Goal: Information Seeking & Learning: Check status

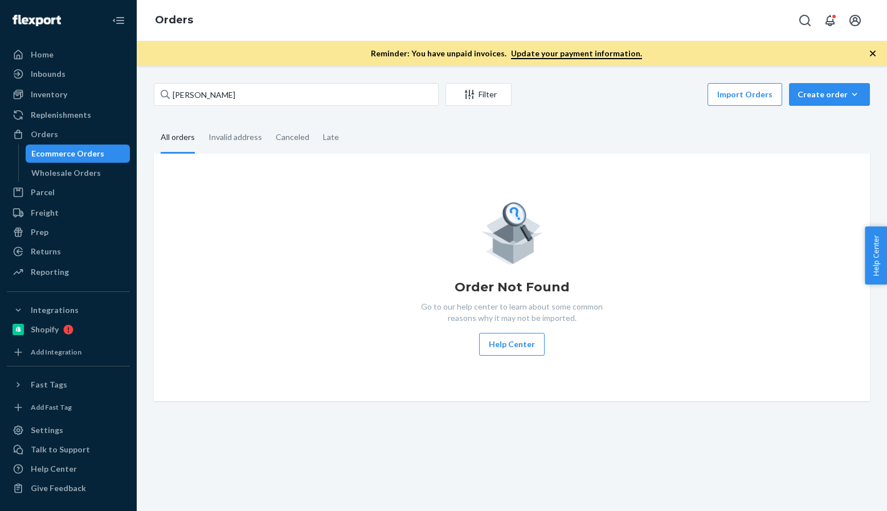
click at [268, 95] on input "[PERSON_NAME]" at bounding box center [296, 94] width 285 height 23
type input "[PERSON_NAME]"
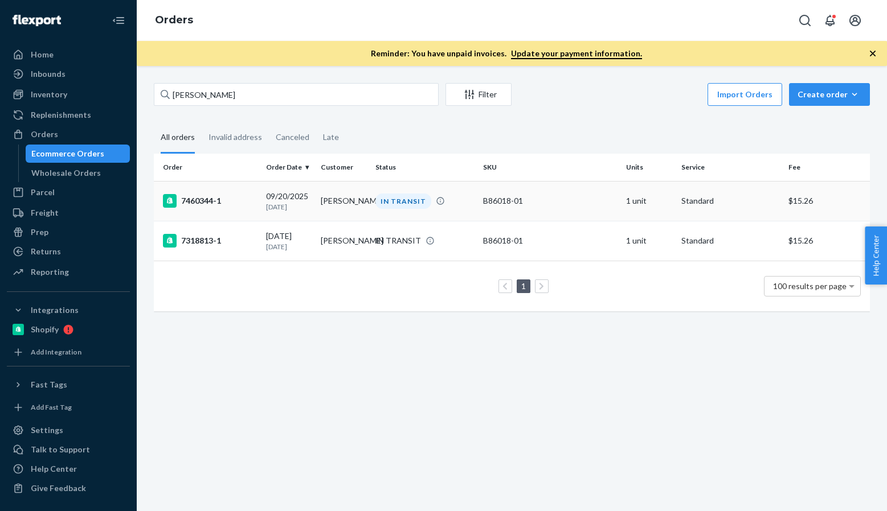
click at [210, 200] on div "7460344-1" at bounding box center [210, 201] width 94 height 14
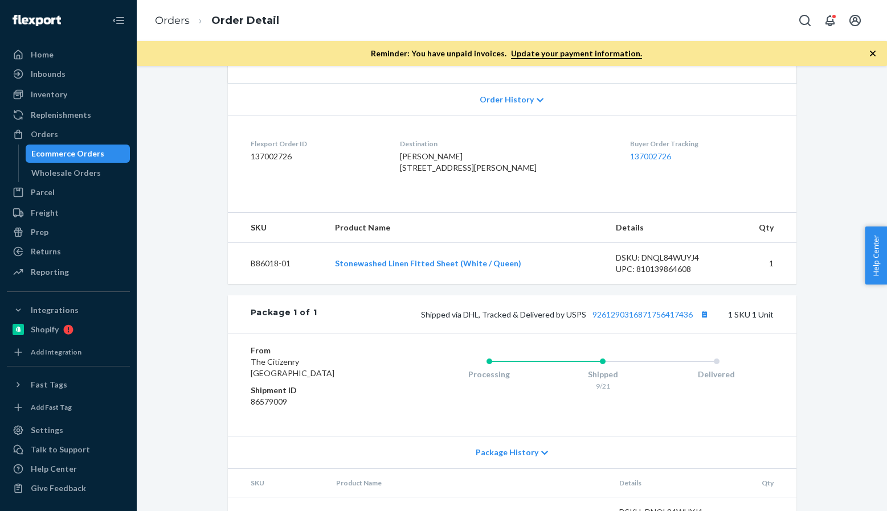
scroll to position [171, 0]
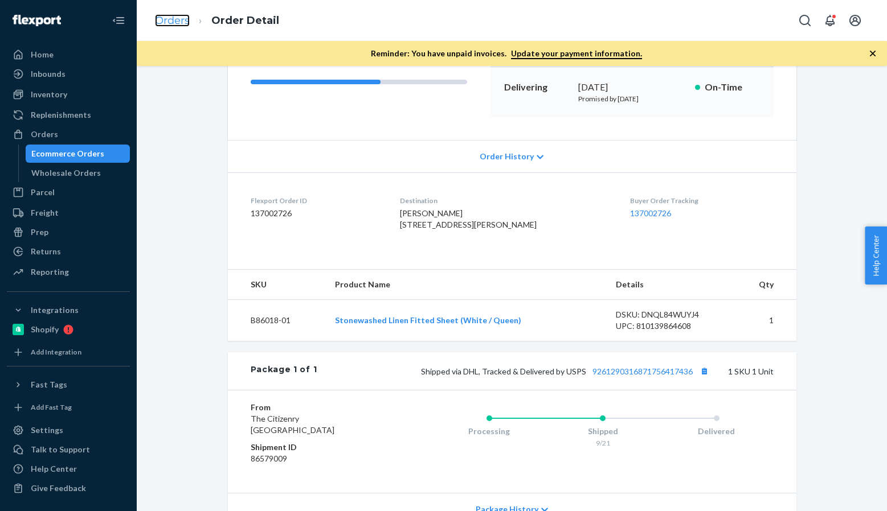
click at [175, 25] on link "Orders" at bounding box center [172, 20] width 35 height 13
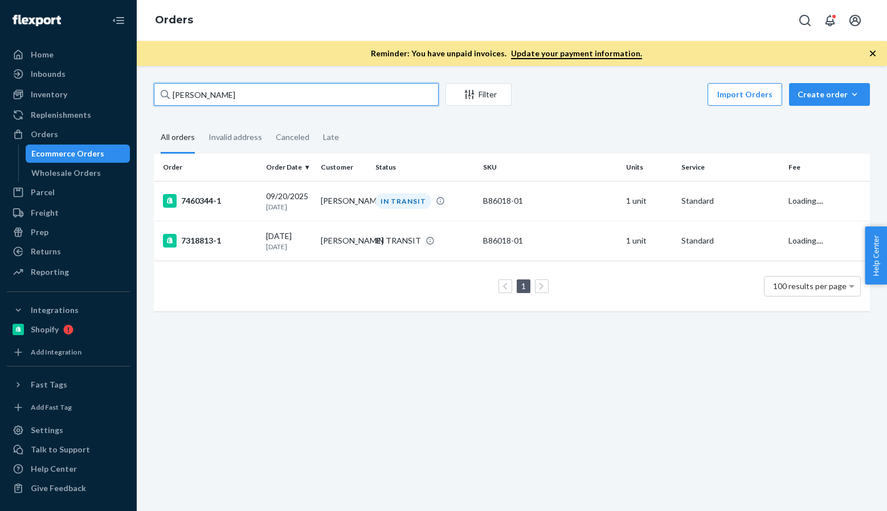
click at [250, 89] on input "[PERSON_NAME]" at bounding box center [296, 94] width 285 height 23
paste input "136603271"
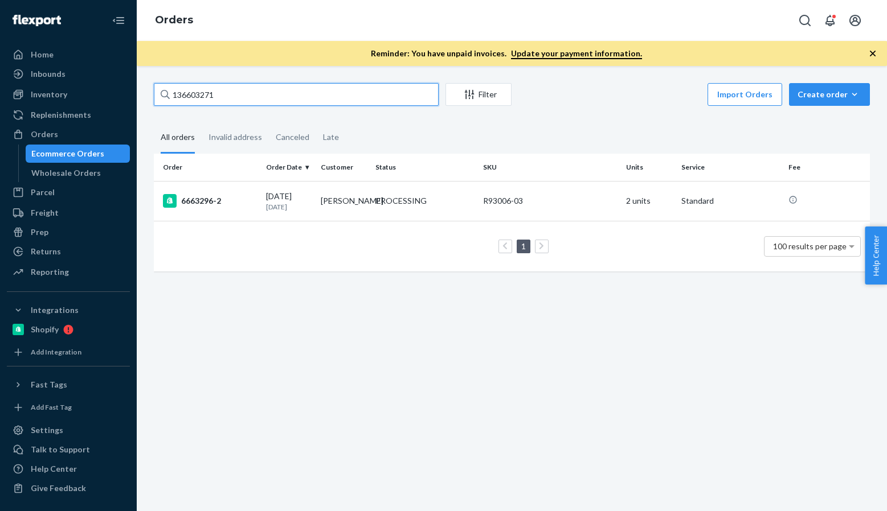
click at [380, 101] on input "136603271" at bounding box center [296, 94] width 285 height 23
paste input "7001834"
click at [261, 95] on input "137001834" at bounding box center [296, 94] width 285 height 23
paste input "959"
click at [278, 91] on input "137001959" at bounding box center [296, 94] width 285 height 23
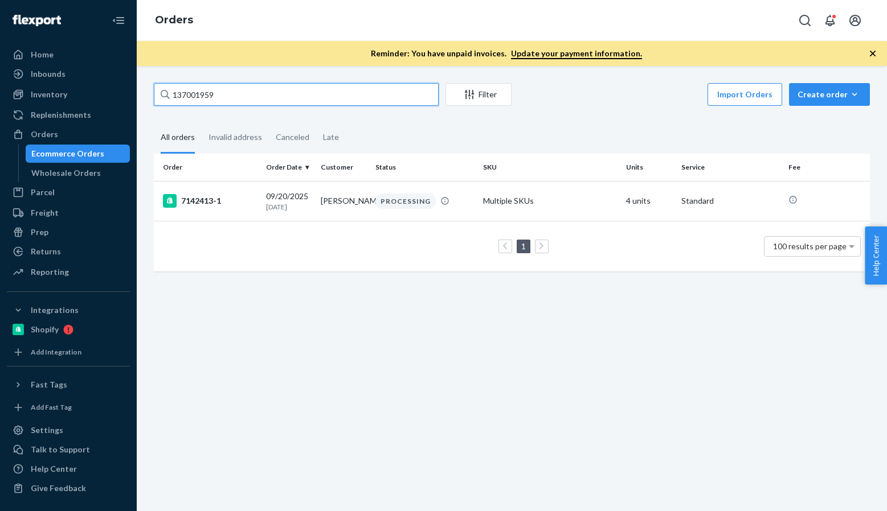
paste input "2230"
click at [316, 99] on input "137002230" at bounding box center [296, 94] width 285 height 23
paste input "188"
click at [316, 101] on input "137002188" at bounding box center [296, 94] width 285 height 23
paste input "1792"
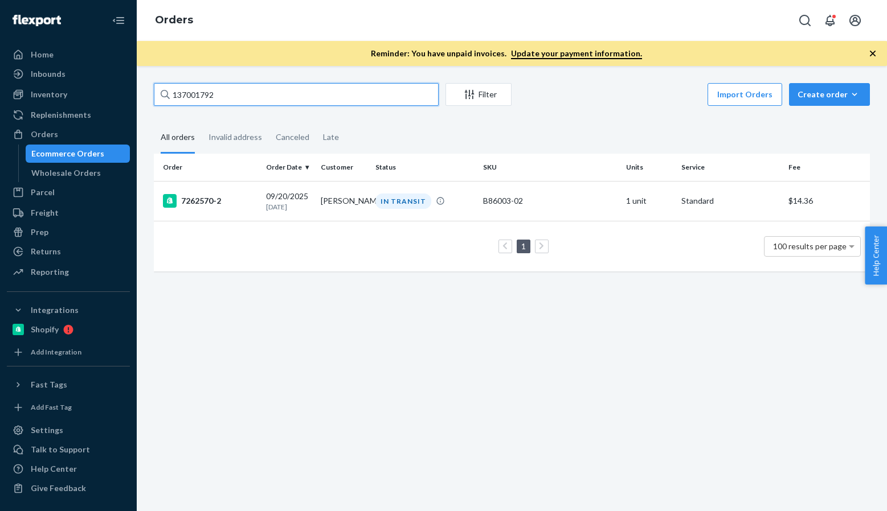
click at [286, 92] on input "137001792" at bounding box center [296, 94] width 285 height 23
paste input "[PERSON_NAME]"
type input "[PERSON_NAME]"
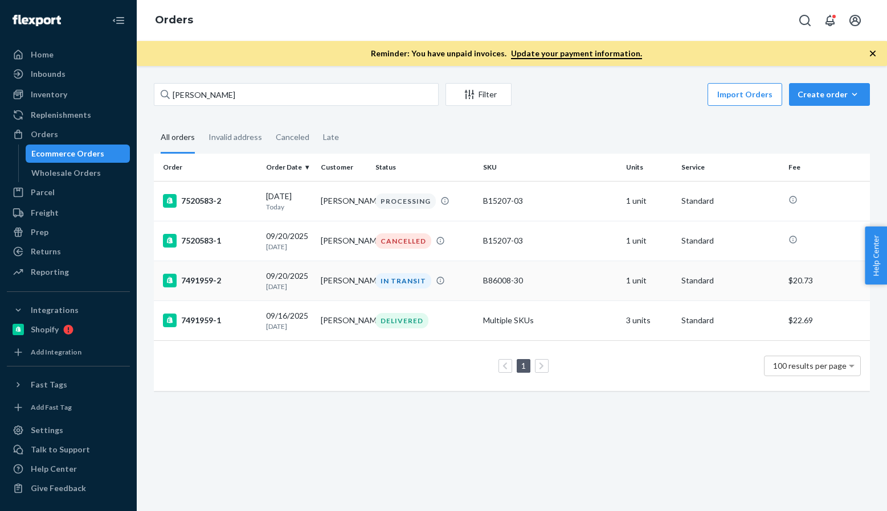
click at [212, 286] on div "7491959-2" at bounding box center [210, 281] width 94 height 14
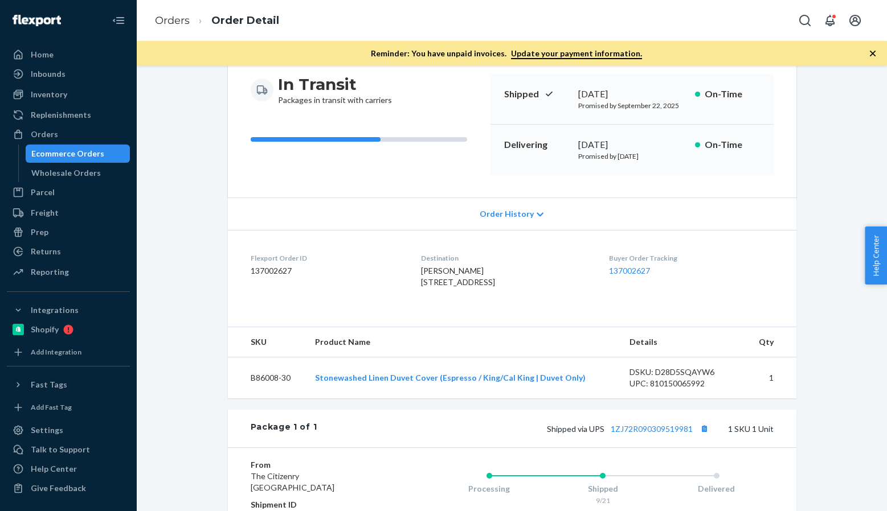
scroll to position [114, 0]
click at [175, 21] on link "Orders" at bounding box center [172, 20] width 35 height 13
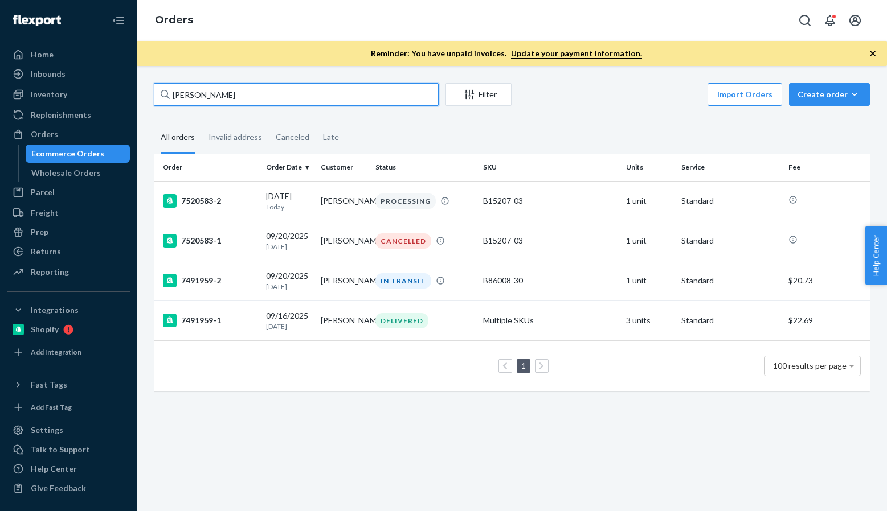
click at [247, 88] on input "[PERSON_NAME]" at bounding box center [296, 94] width 285 height 23
click at [273, 96] on input "[PERSON_NAME]" at bounding box center [296, 94] width 285 height 23
paste input "[PERSON_NAME]"
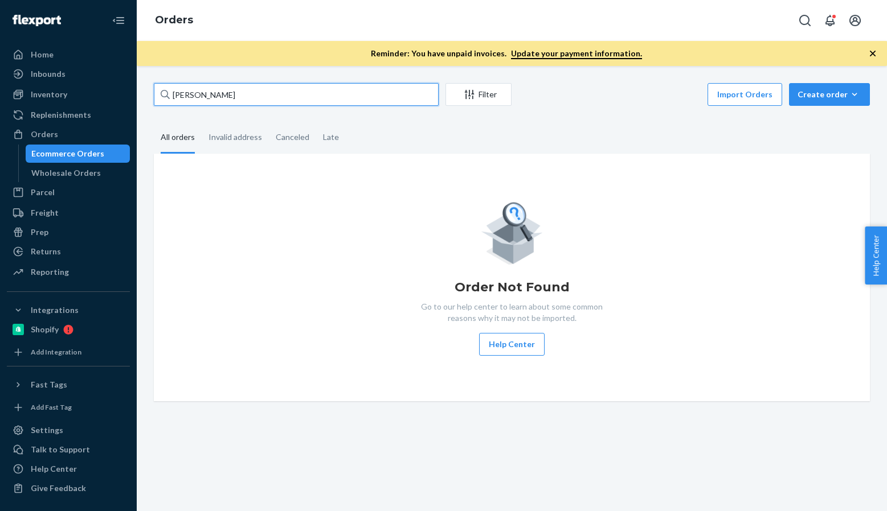
click at [270, 88] on input "[PERSON_NAME]" at bounding box center [296, 94] width 285 height 23
paste input "[PERSON_NAME]"
type input "[PERSON_NAME]"
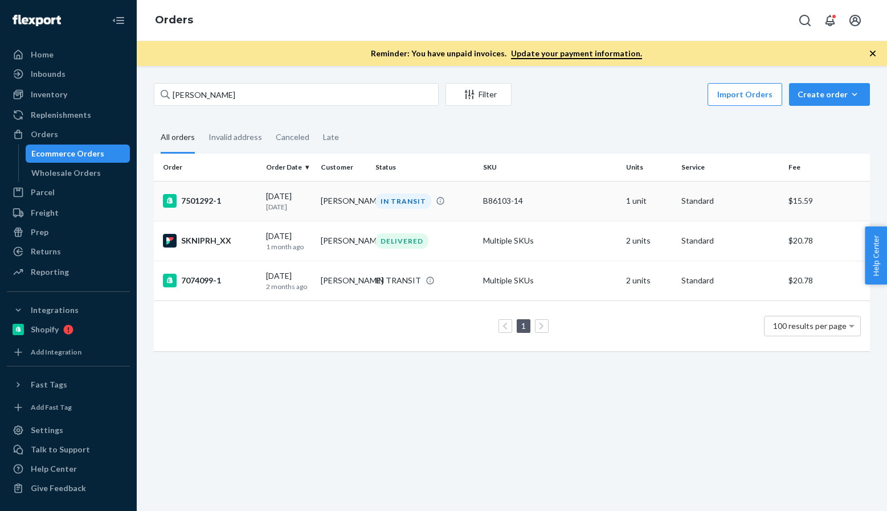
click at [216, 204] on div "7501292-1" at bounding box center [210, 201] width 94 height 14
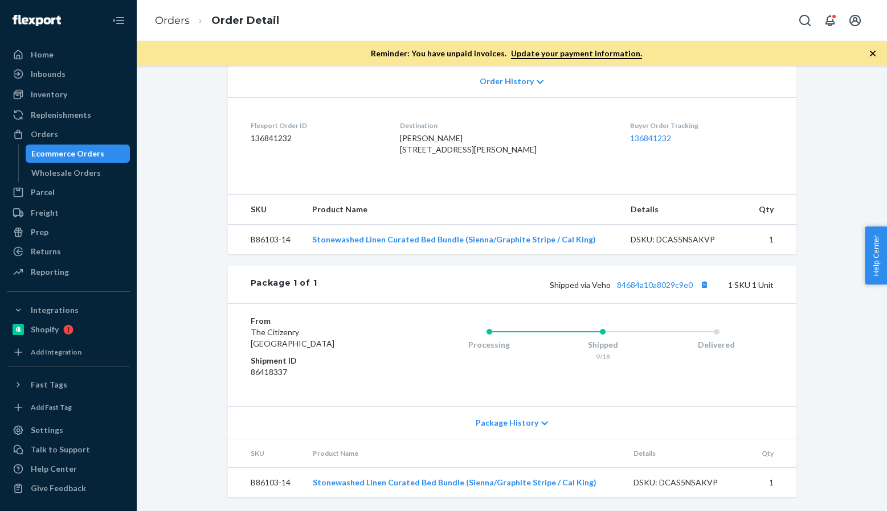
scroll to position [269, 0]
click at [177, 24] on link "Orders" at bounding box center [172, 20] width 35 height 13
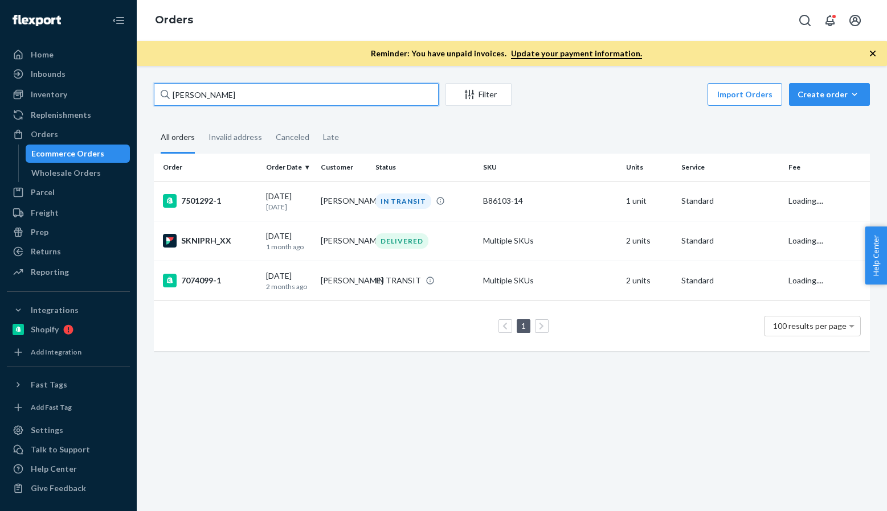
click at [264, 91] on input "[PERSON_NAME]" at bounding box center [296, 94] width 285 height 23
paste input "[PERSON_NAME]"
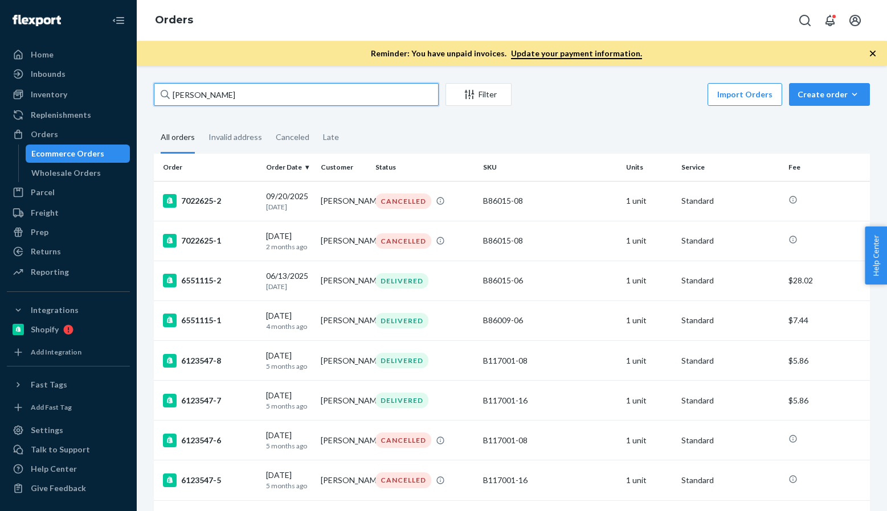
click at [215, 89] on input "[PERSON_NAME]" at bounding box center [296, 94] width 285 height 23
paste input "[DEMOGRAPHIC_DATA][PERSON_NAME]"
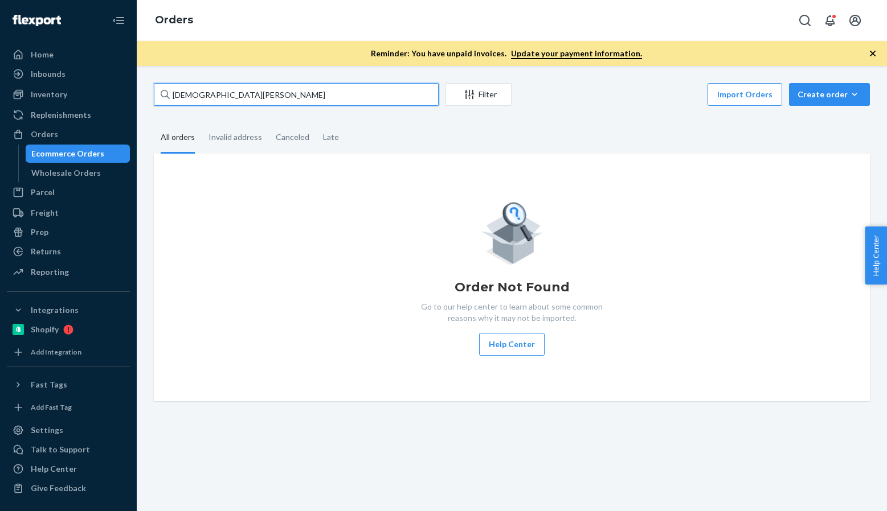
paste input "[PERSON_NAME]’[PERSON_NAME]"
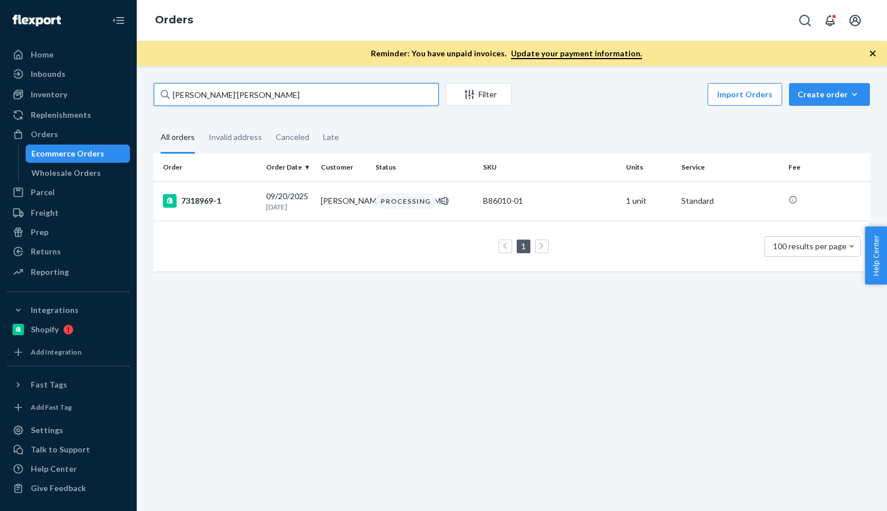
click at [226, 95] on input "[PERSON_NAME]’[PERSON_NAME]" at bounding box center [296, 94] width 285 height 23
paste input "[PERSON_NAME]"
type input "[PERSON_NAME]"
click at [202, 192] on td "7372685-1" at bounding box center [208, 201] width 108 height 40
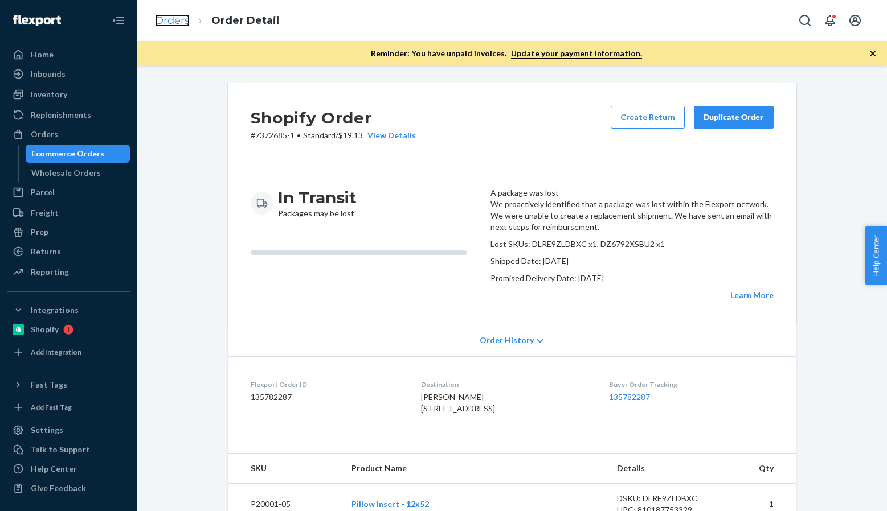
click at [189, 26] on link "Orders" at bounding box center [172, 20] width 35 height 13
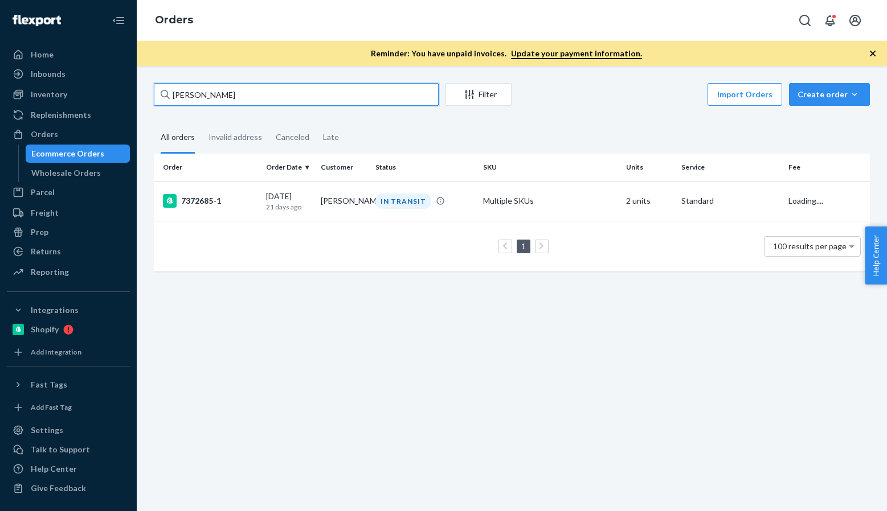
click at [304, 99] on input "[PERSON_NAME]" at bounding box center [296, 94] width 285 height 23
paste input "[PERSON_NAME]"
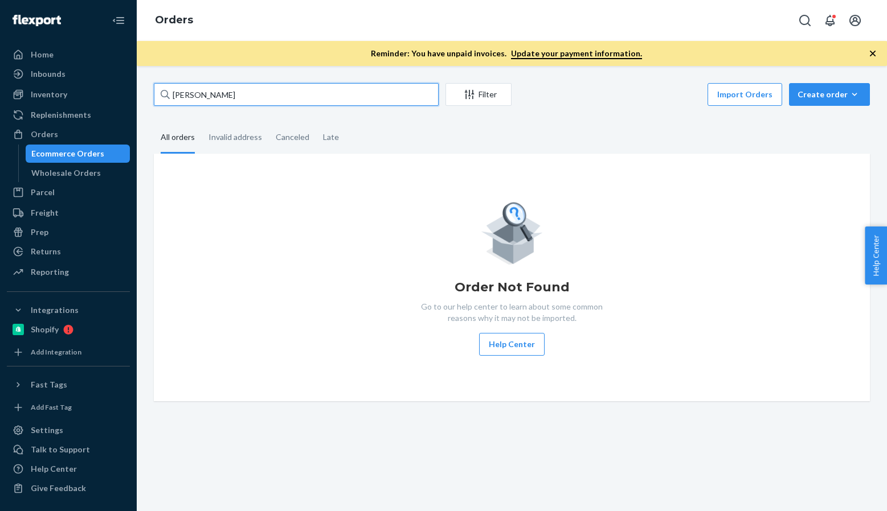
click at [219, 92] on input "[PERSON_NAME]" at bounding box center [296, 94] width 285 height 23
paste input "[PERSON_NAME]’[PERSON_NAME]"
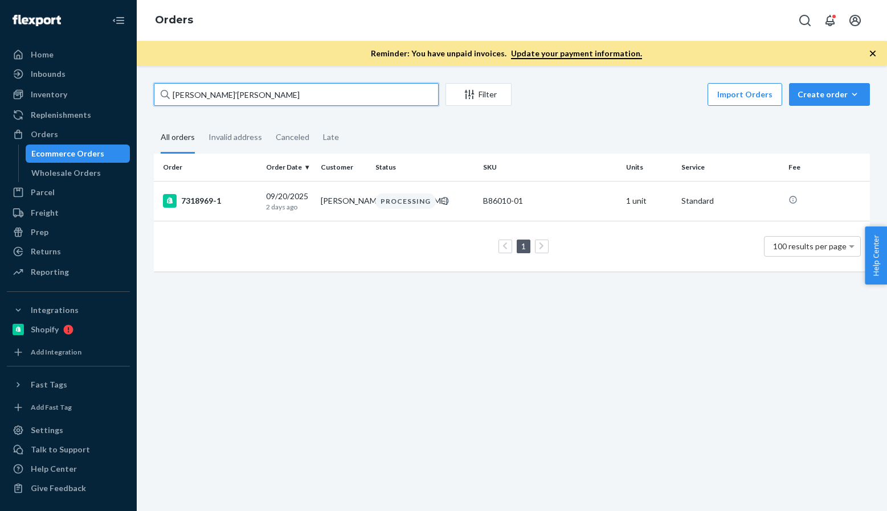
click at [249, 96] on input "[PERSON_NAME]’[PERSON_NAME]" at bounding box center [296, 94] width 285 height 23
paste input "[PERSON_NAME]"
type input "[PERSON_NAME]"
click at [215, 201] on div "7372685-1" at bounding box center [210, 201] width 94 height 14
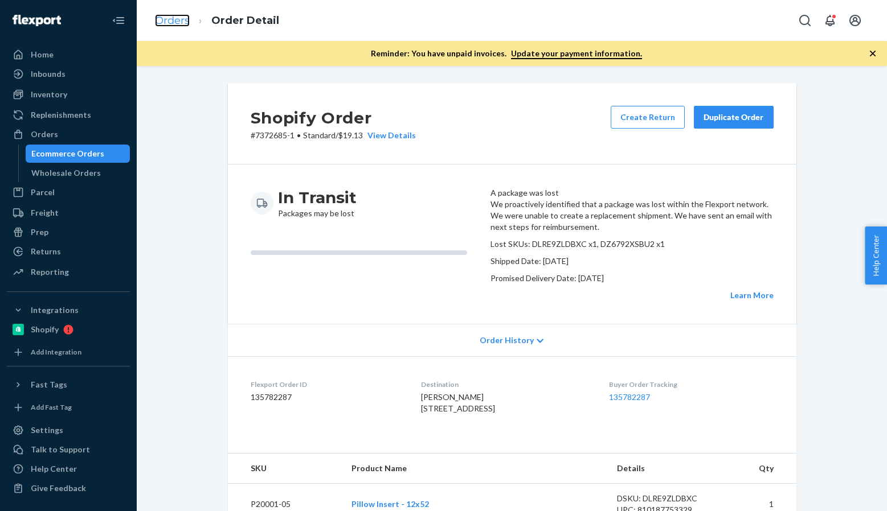
click at [189, 21] on link "Orders" at bounding box center [172, 20] width 35 height 13
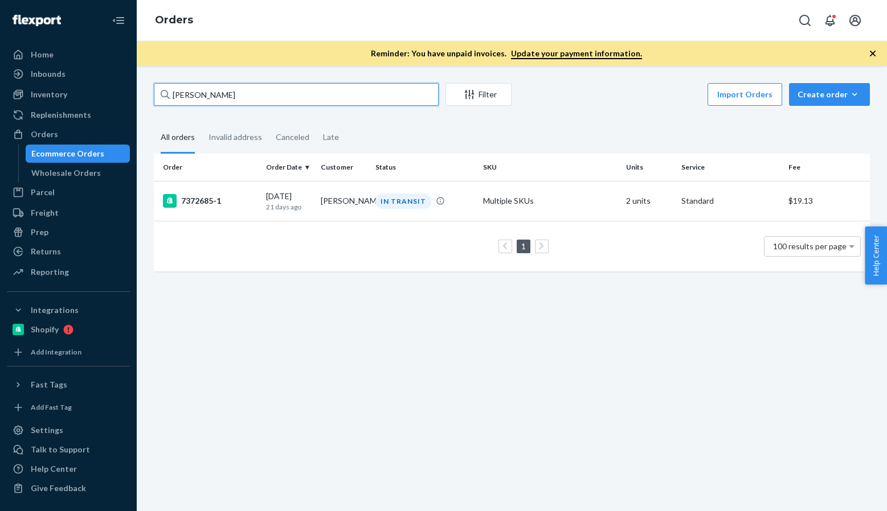
click at [248, 91] on input "[PERSON_NAME]" at bounding box center [296, 94] width 285 height 23
paste input "[PERSON_NAME]"
type input "[PERSON_NAME]"
click at [190, 203] on div "7195777-1" at bounding box center [210, 201] width 94 height 14
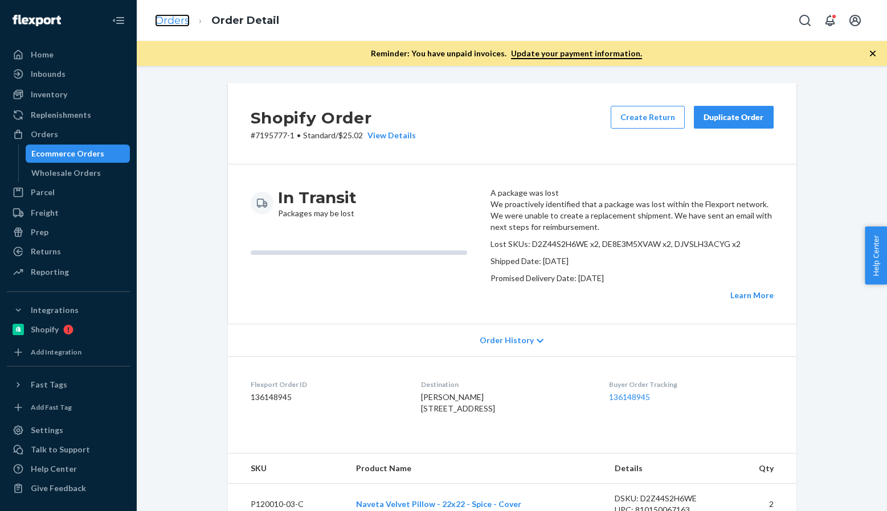
click at [170, 21] on link "Orders" at bounding box center [172, 20] width 35 height 13
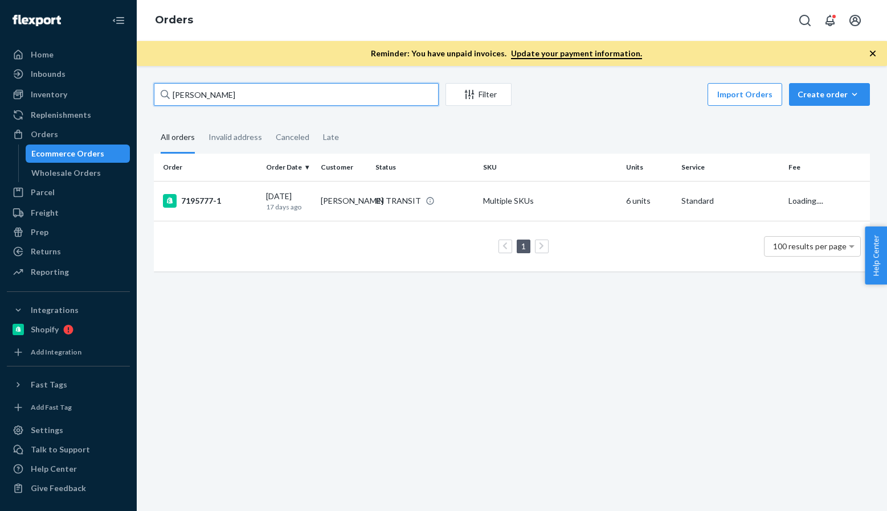
click at [293, 99] on input "[PERSON_NAME]" at bounding box center [296, 94] width 285 height 23
paste input "[PERSON_NAME]"
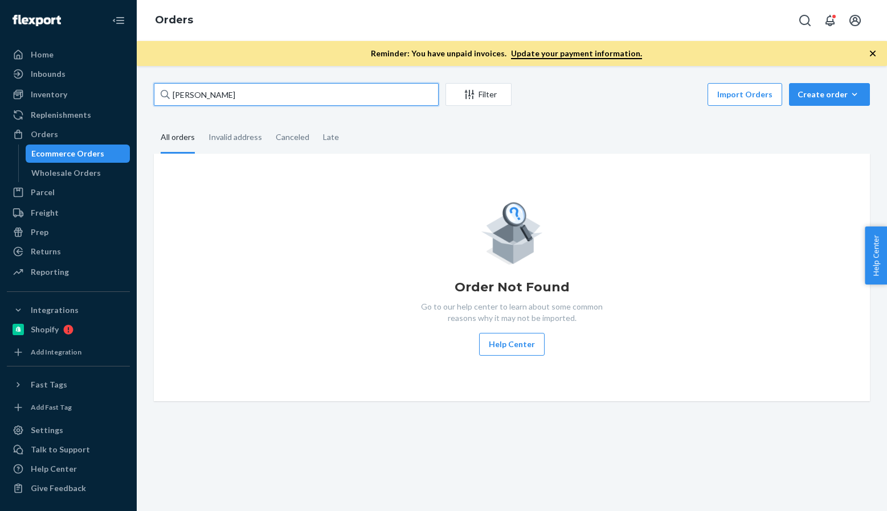
click at [213, 90] on input "[PERSON_NAME]" at bounding box center [296, 94] width 285 height 23
paste input "[PERSON_NAME]"
type input "[PERSON_NAME]"
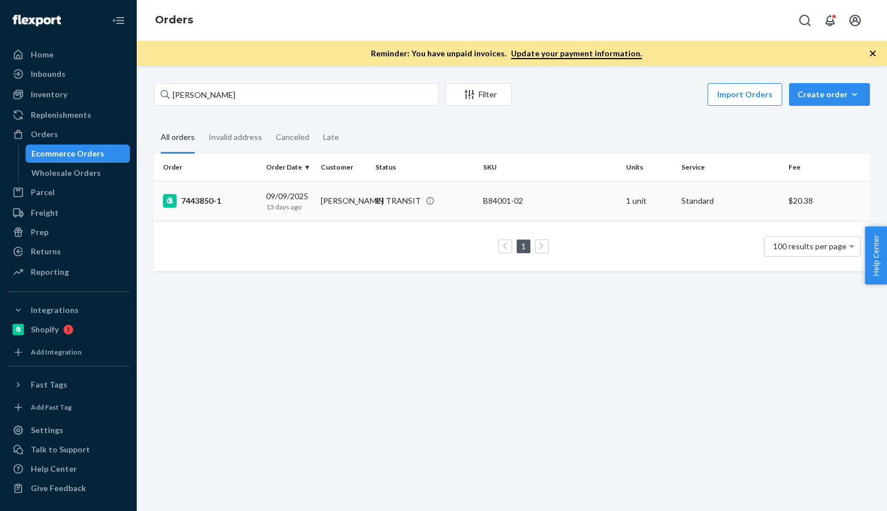
click at [190, 199] on div "7443850-1" at bounding box center [210, 201] width 94 height 14
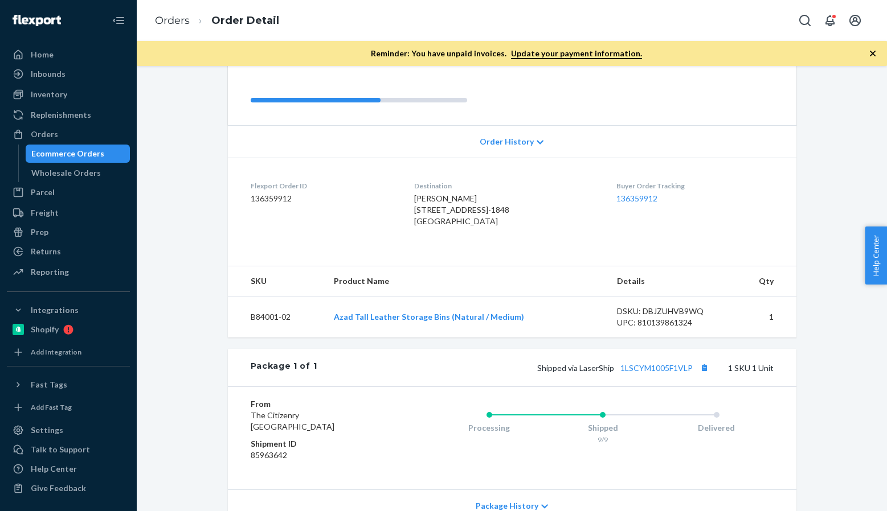
scroll to position [228, 0]
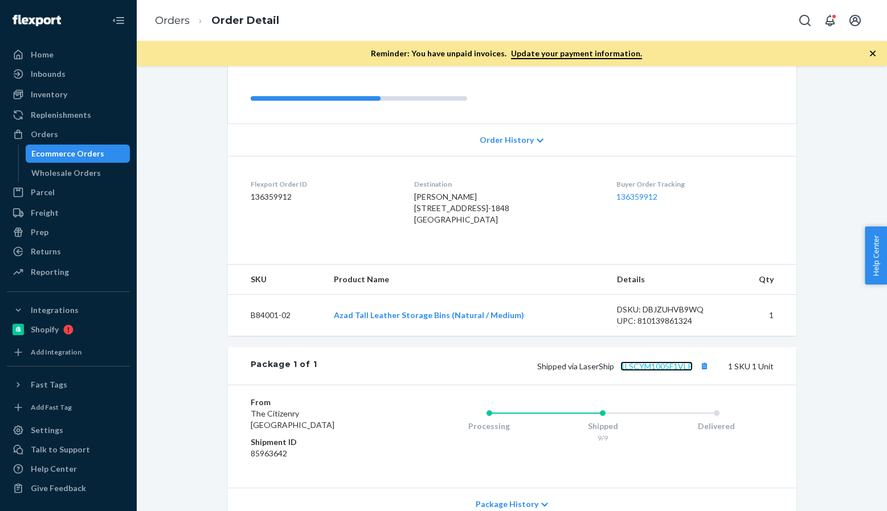
click at [637, 362] on link "1LSCYM1005F1VLP" at bounding box center [656, 367] width 72 height 10
click at [178, 21] on link "Orders" at bounding box center [172, 20] width 35 height 13
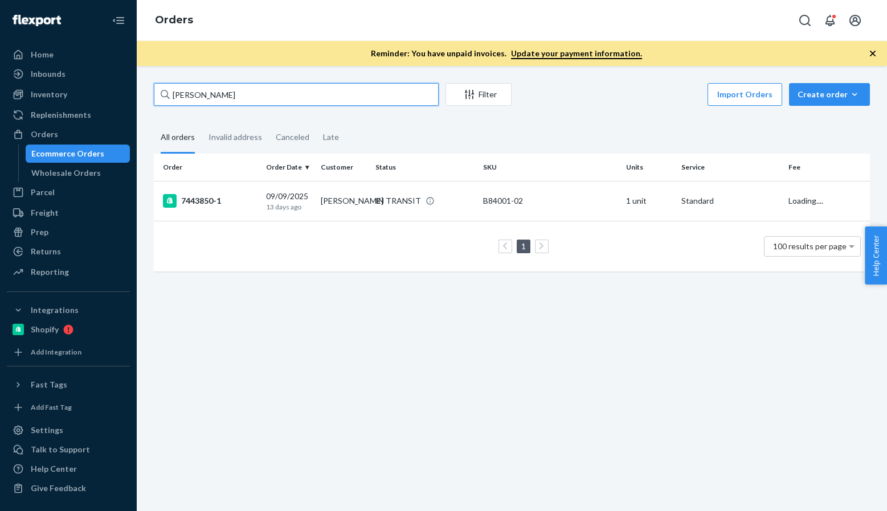
click at [250, 95] on input "[PERSON_NAME]" at bounding box center [296, 94] width 285 height 23
paste input "[PERSON_NAME]"
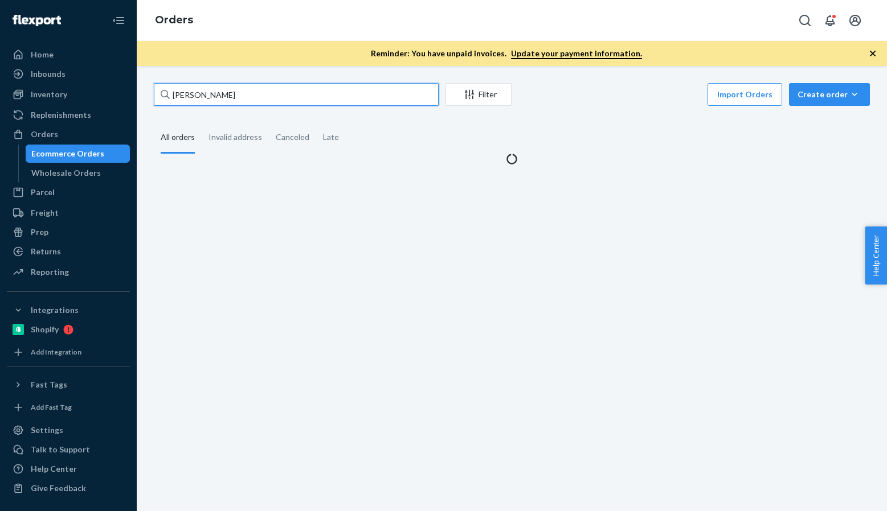
type input "[PERSON_NAME]"
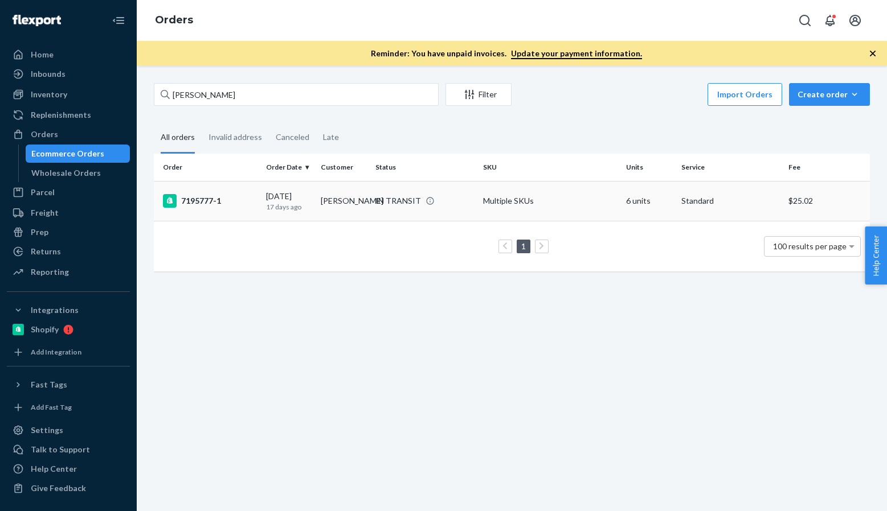
click at [211, 197] on div "7195777-1" at bounding box center [210, 201] width 94 height 14
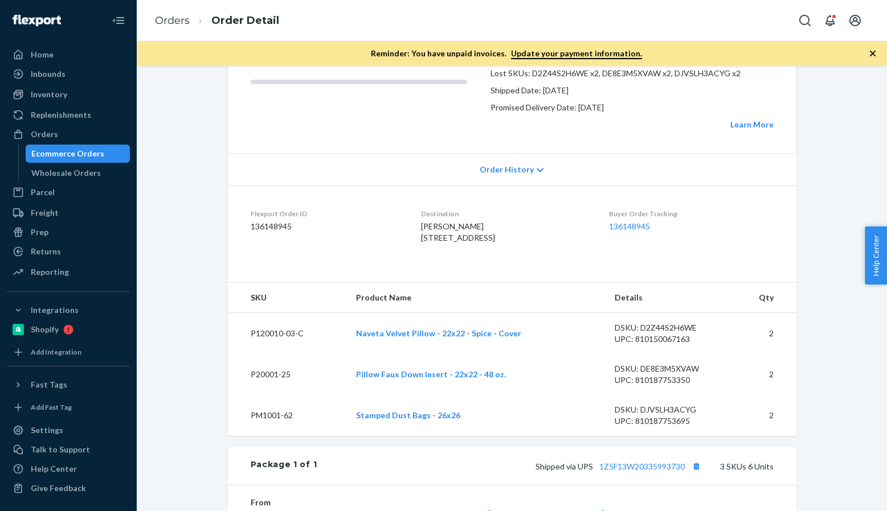
scroll to position [228, 0]
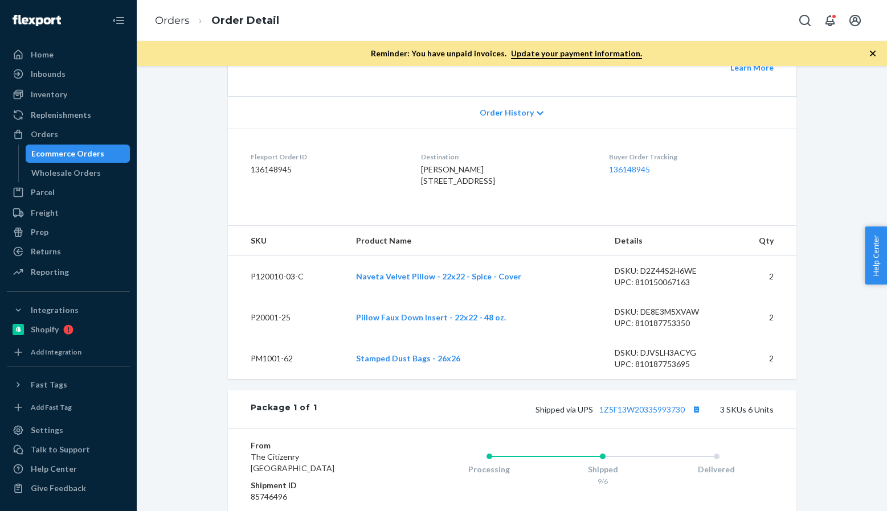
drag, startPoint x: 178, startPoint y: 28, endPoint x: 264, endPoint y: 69, distance: 94.8
click at [178, 28] on ol "Orders Order Detail" at bounding box center [217, 21] width 142 height 34
click at [164, 23] on link "Orders" at bounding box center [172, 20] width 35 height 13
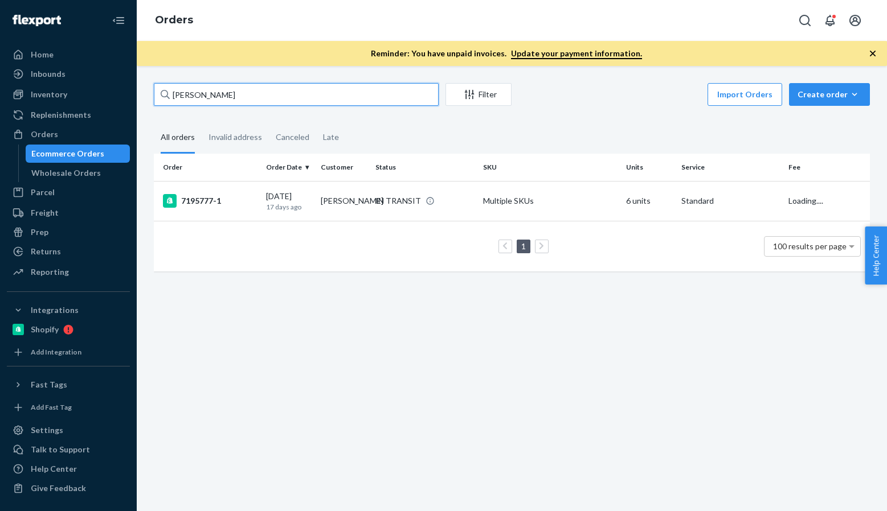
click at [292, 97] on input "[PERSON_NAME]" at bounding box center [296, 94] width 285 height 23
paste input "[PERSON_NAME]"
type input "[PERSON_NAME]"
click at [191, 202] on div "7318003-1" at bounding box center [210, 201] width 94 height 14
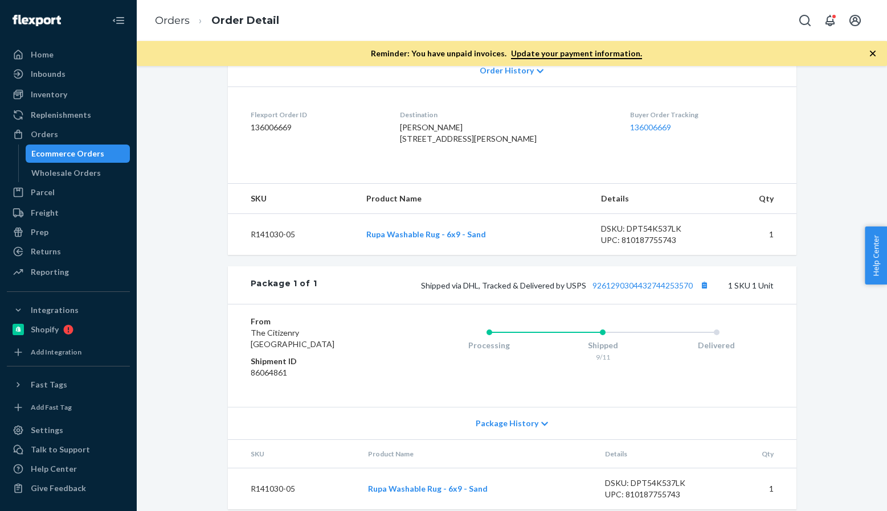
scroll to position [342, 0]
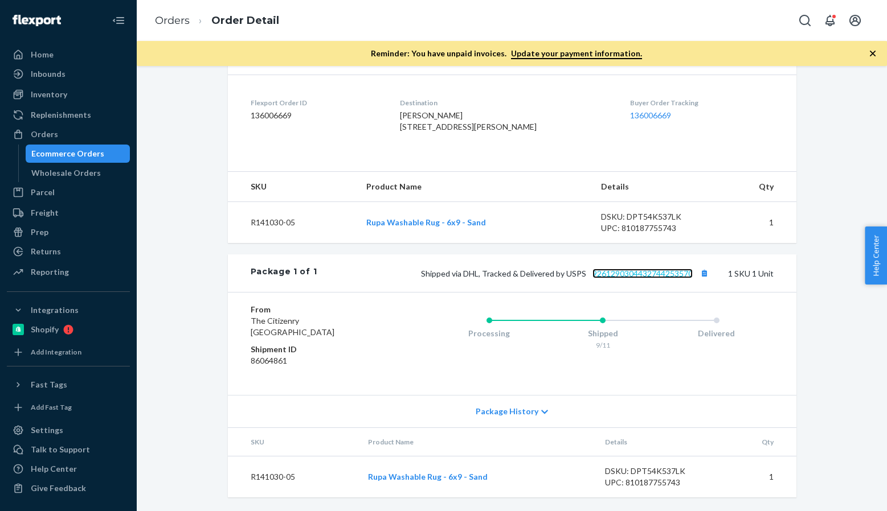
click at [611, 278] on link "9261290304432744253570" at bounding box center [642, 274] width 100 height 10
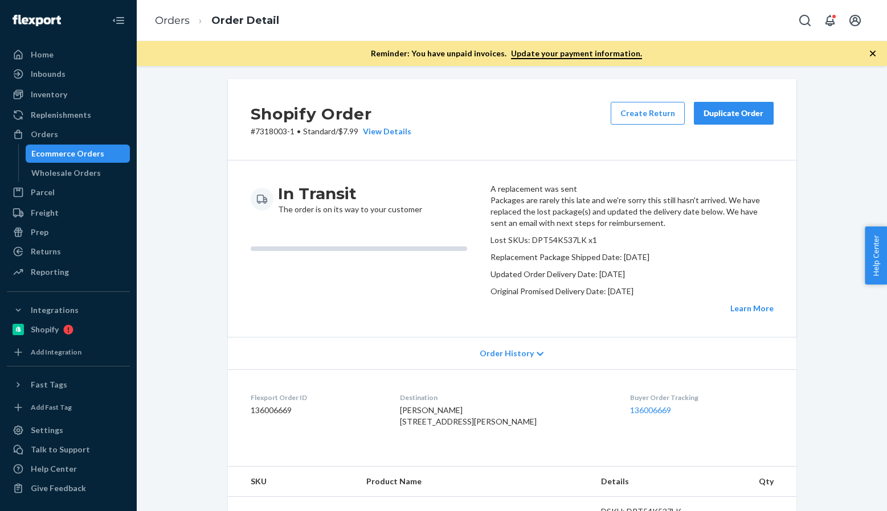
scroll to position [0, 0]
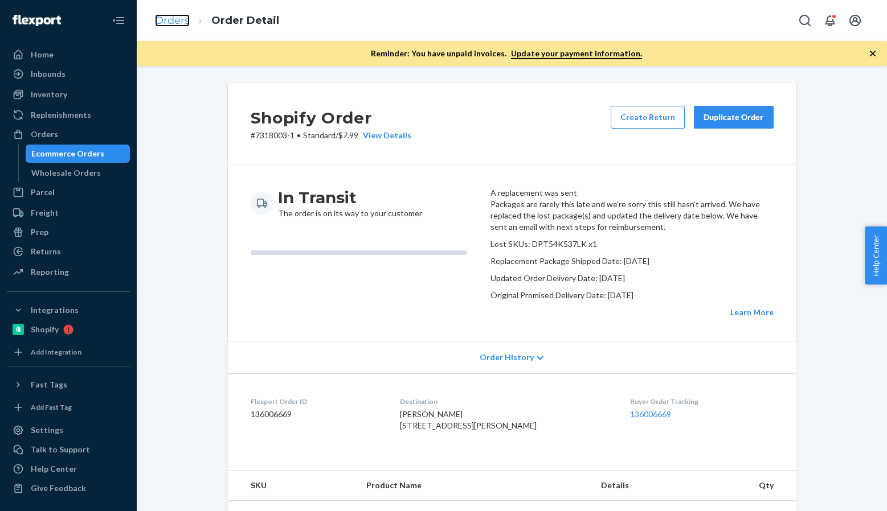
click at [170, 21] on link "Orders" at bounding box center [172, 20] width 35 height 13
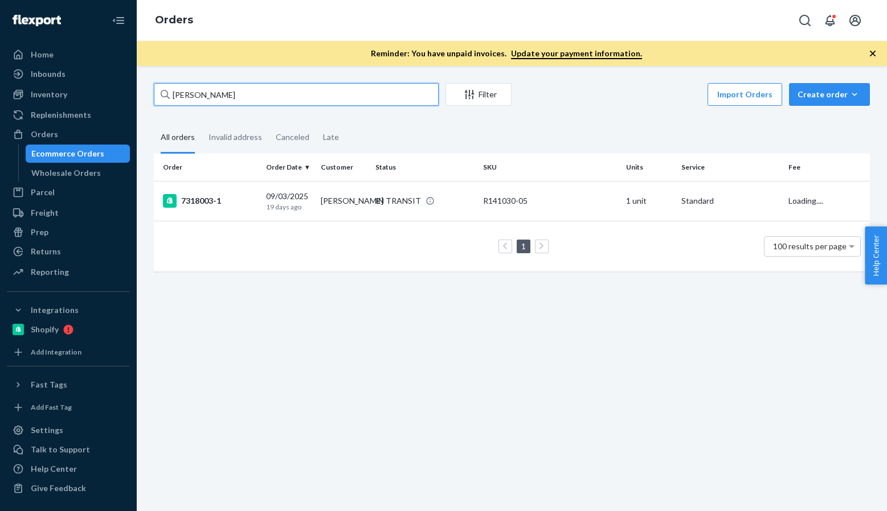
click at [279, 100] on input "[PERSON_NAME]" at bounding box center [296, 94] width 285 height 23
paste input "[PERSON_NAME]"
type input "[PERSON_NAME]"
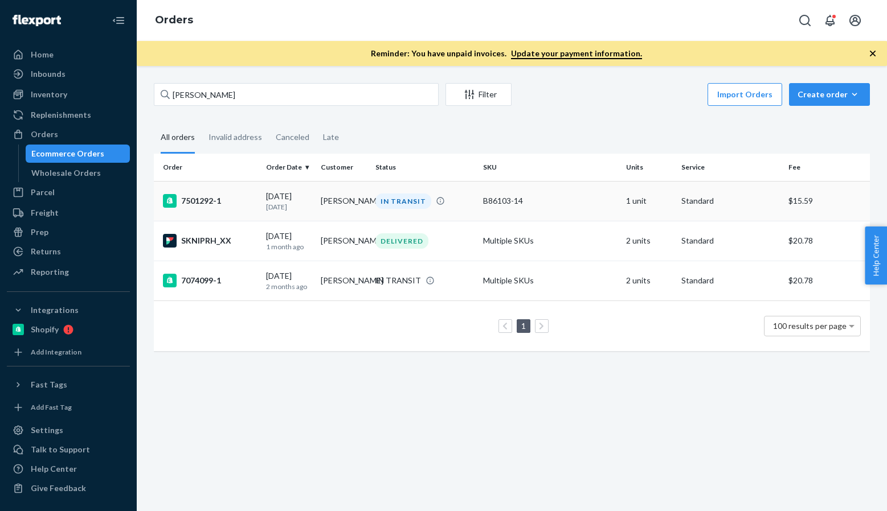
click at [212, 199] on div "7501292-1" at bounding box center [210, 201] width 94 height 14
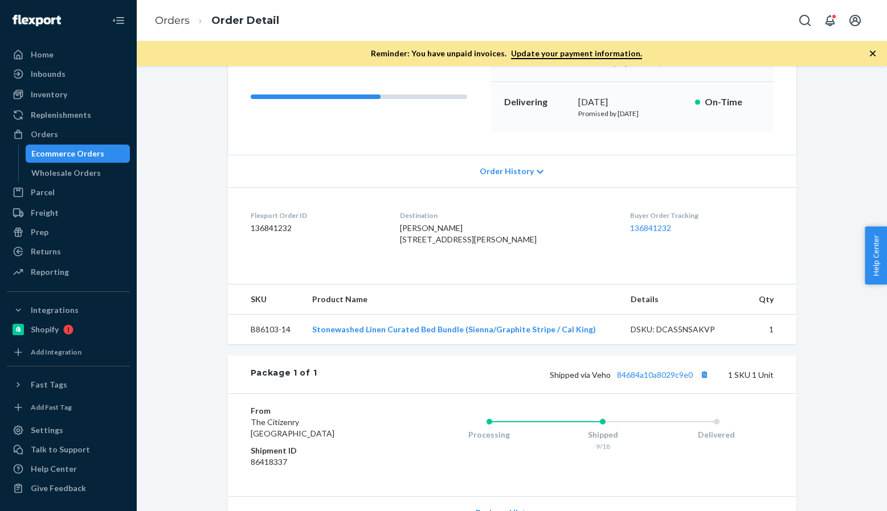
scroll to position [269, 0]
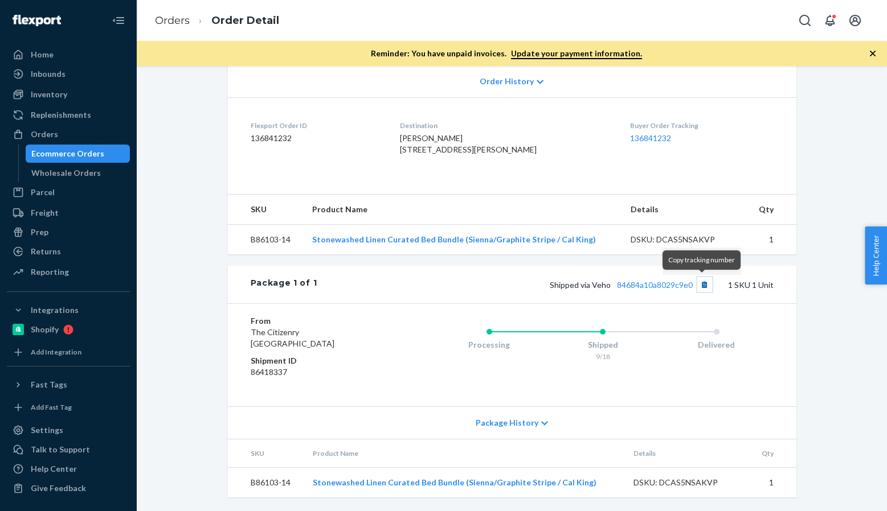
click at [697, 285] on button "Copy tracking number" at bounding box center [704, 284] width 15 height 15
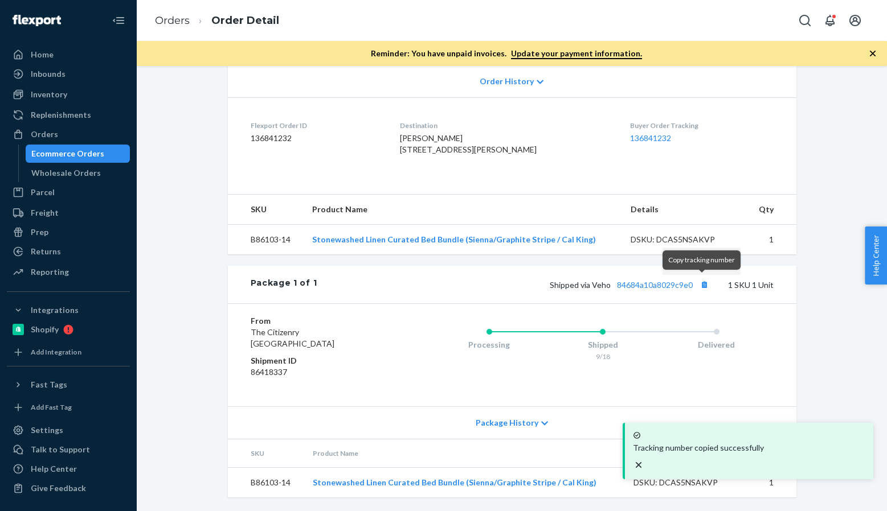
click at [679, 292] on div "Shipped via Veho 84684a10a8029c9e0 1 SKU 1 Unit" at bounding box center [545, 284] width 456 height 15
click at [648, 280] on link "84684a10a8029c9e0" at bounding box center [655, 285] width 76 height 10
click at [189, 24] on link "Orders" at bounding box center [172, 20] width 35 height 13
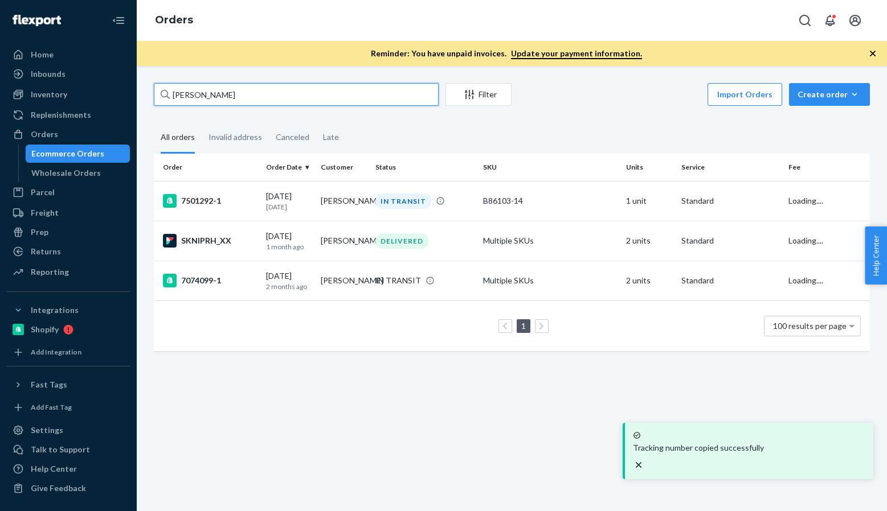
click at [300, 92] on input "[PERSON_NAME]" at bounding box center [296, 94] width 285 height 23
paste input "[PERSON_NAME]"
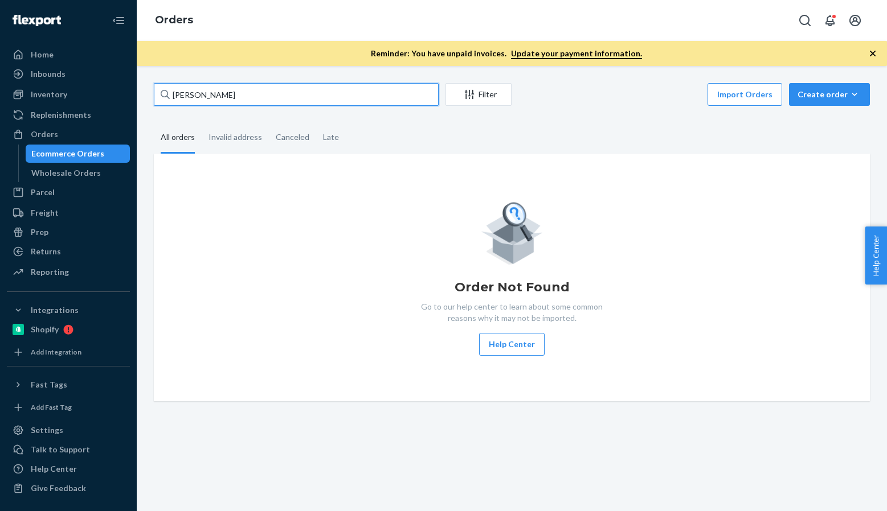
paste input "[PERSON_NAME]"
click at [223, 105] on input "[PERSON_NAME]" at bounding box center [296, 94] width 285 height 23
click at [277, 85] on input "[PERSON_NAME]" at bounding box center [296, 94] width 285 height 23
paste input "[PERSON_NAME]"
type input "[PERSON_NAME]"
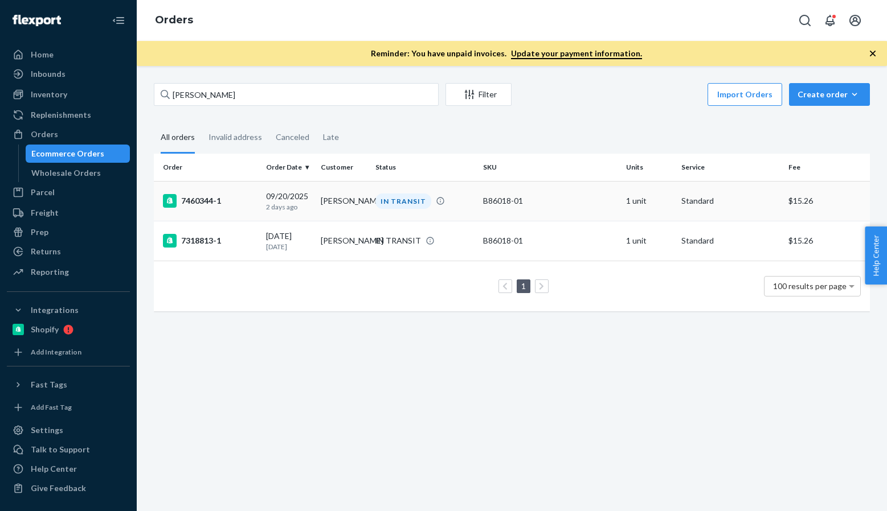
click at [211, 198] on div "7460344-1" at bounding box center [210, 201] width 94 height 14
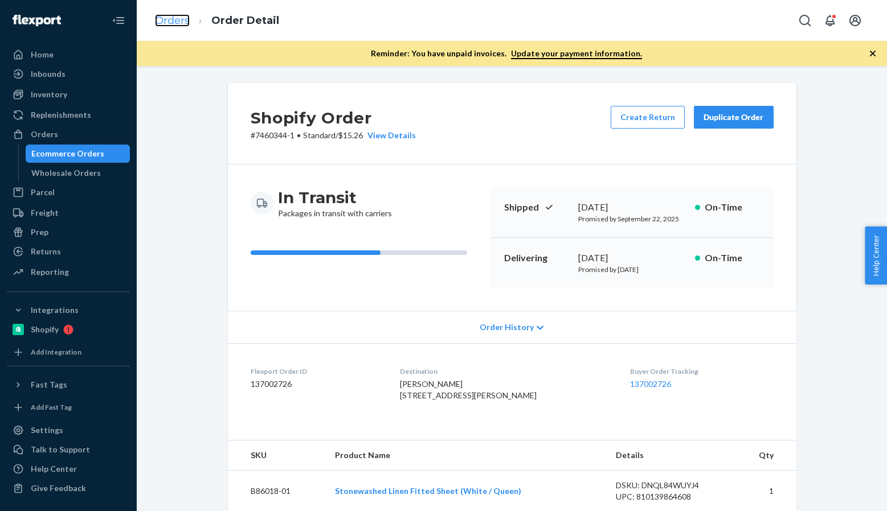
click at [178, 26] on link "Orders" at bounding box center [172, 20] width 35 height 13
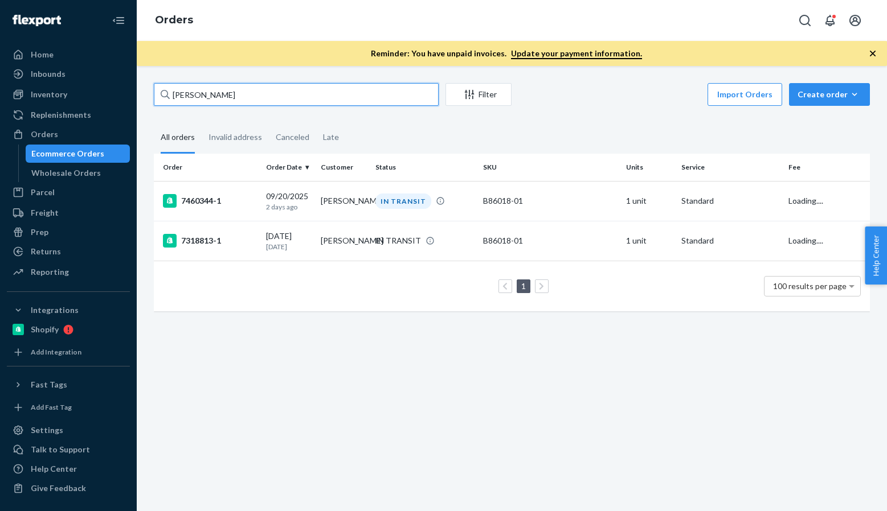
click at [271, 99] on input "[PERSON_NAME]" at bounding box center [296, 94] width 285 height 23
paste input "137001834"
type input "137001834"
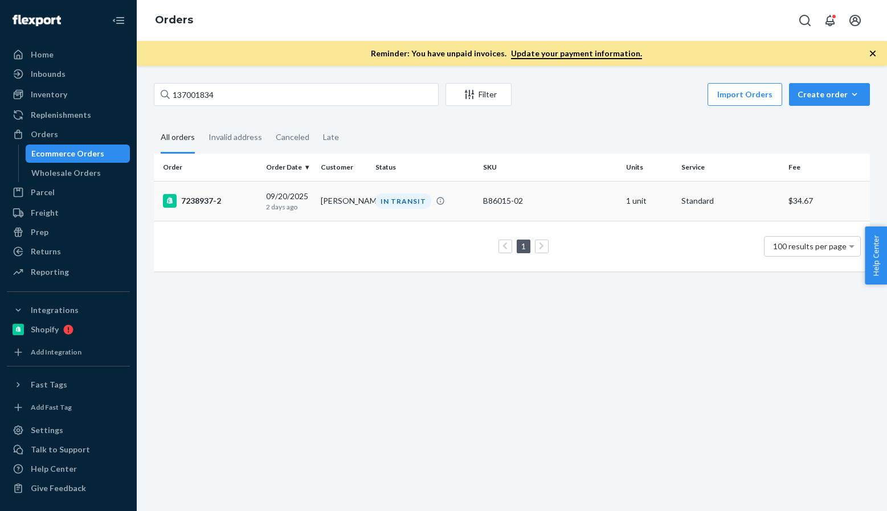
click at [211, 198] on div "7238937-2" at bounding box center [210, 201] width 94 height 14
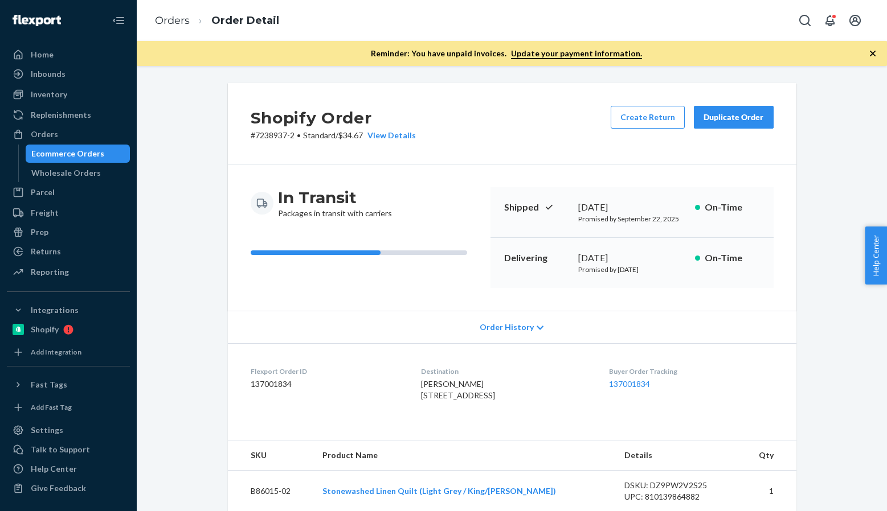
click at [179, 28] on ol "Orders Order Detail" at bounding box center [217, 21] width 142 height 34
click at [187, 18] on link "Orders" at bounding box center [172, 20] width 35 height 13
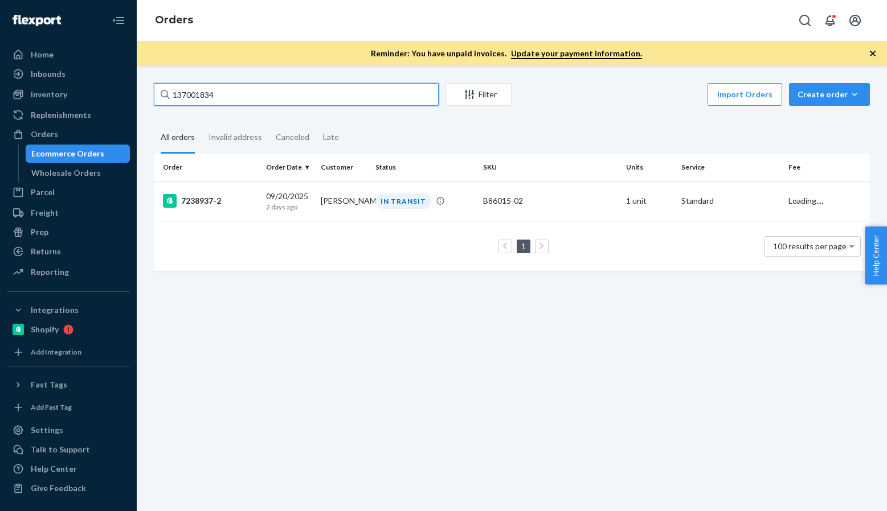
click at [247, 84] on input "137001834" at bounding box center [296, 94] width 285 height 23
paste input "2230"
click at [261, 94] on input "137002230" at bounding box center [296, 94] width 285 height 23
paste input "188"
click at [290, 101] on input "137002188" at bounding box center [296, 94] width 285 height 23
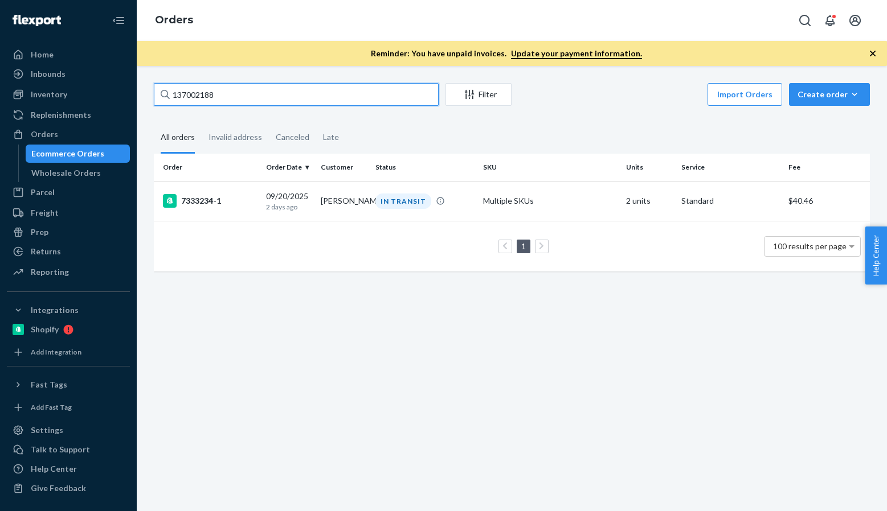
paste input "1792"
click at [226, 93] on input "137001792" at bounding box center [296, 94] width 285 height 23
paste input "[PERSON_NAME]"
type input "[PERSON_NAME]"
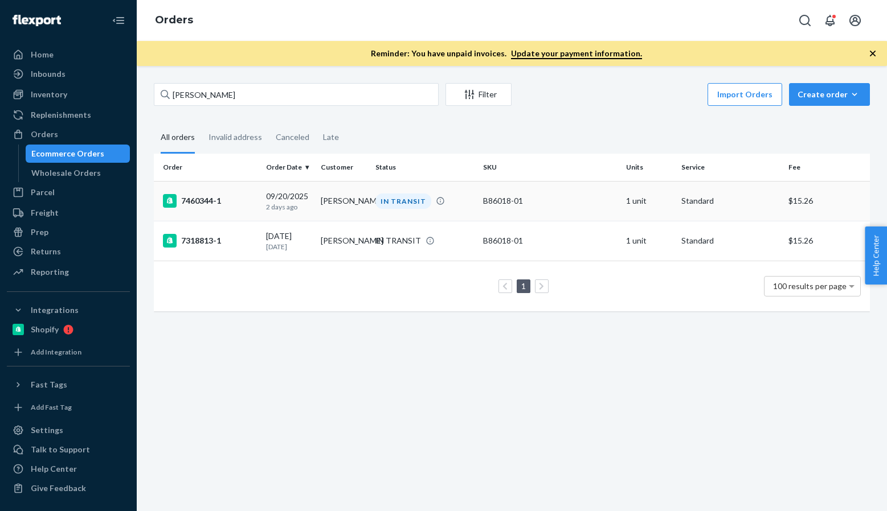
click at [200, 198] on div "7460344-1" at bounding box center [210, 201] width 94 height 14
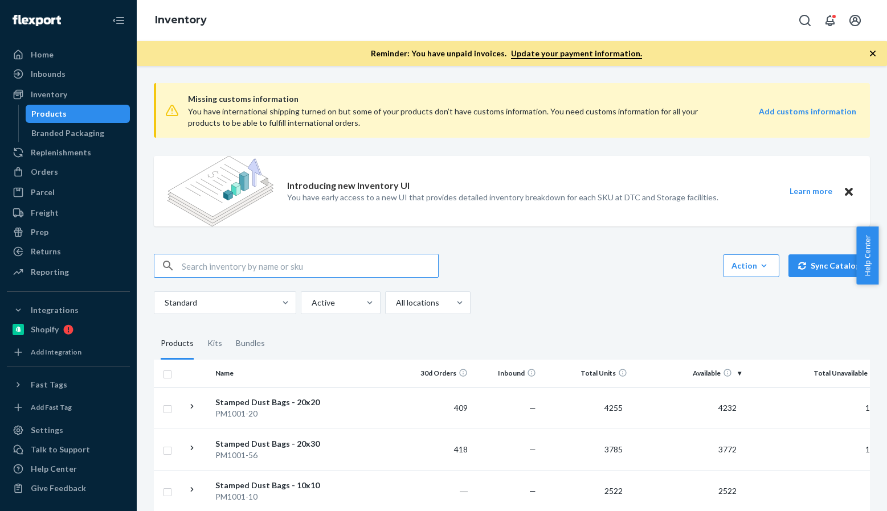
click at [233, 257] on input "text" at bounding box center [310, 266] width 256 height 23
paste input "P126001-01"
type input "P126001-01"
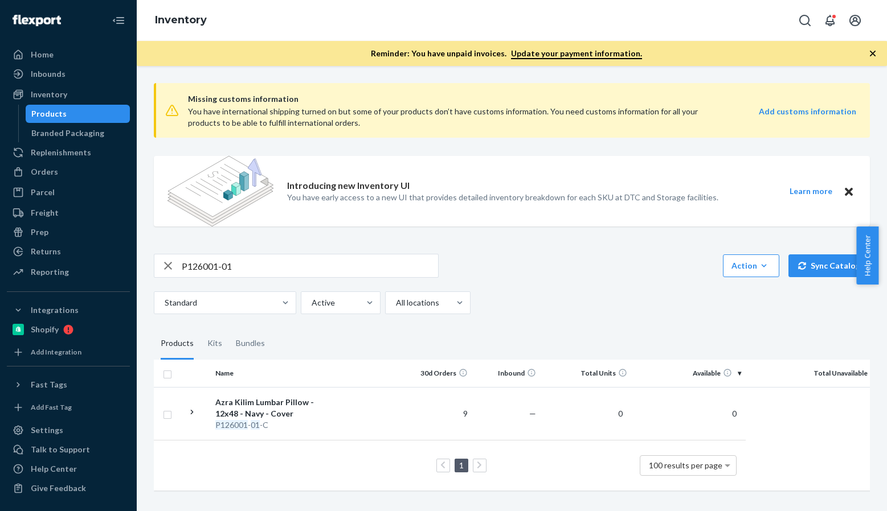
click at [247, 266] on input "P126001-01" at bounding box center [310, 266] width 256 height 23
paste input "B86014-07"
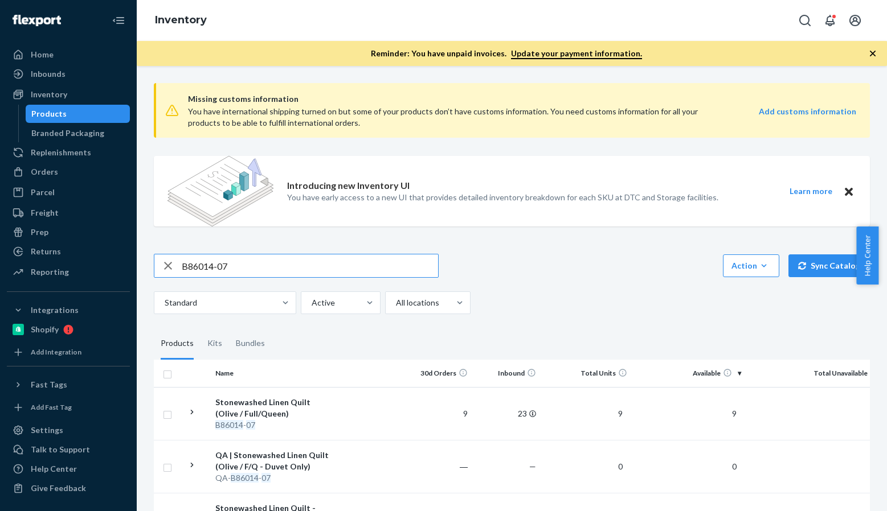
click at [251, 255] on input "B86014-07" at bounding box center [310, 266] width 256 height 23
paste input "5-19"
drag, startPoint x: 312, startPoint y: 278, endPoint x: 312, endPoint y: 272, distance: 6.3
click at [312, 278] on div "B86015-19 Action Create product Create kit or bundle Bulk create products Bulk …" at bounding box center [512, 284] width 716 height 60
click at [312, 272] on input "B86015-19" at bounding box center [310, 266] width 256 height 23
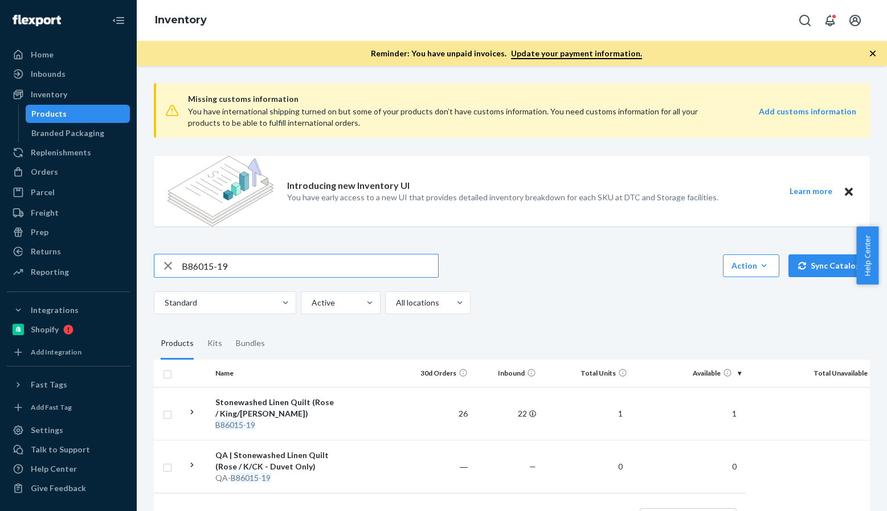
paste input "0"
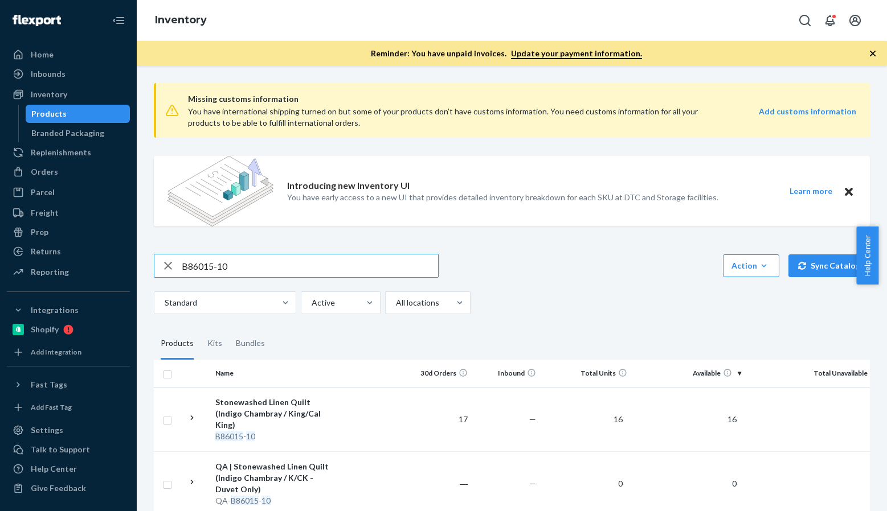
paste input "01"
click at [287, 255] on input "B86015-01" at bounding box center [310, 266] width 256 height 23
paste input "16"
type input "B86015-16"
